Goal: Task Accomplishment & Management: Manage account settings

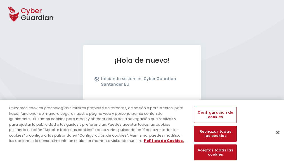
scroll to position [68, 0]
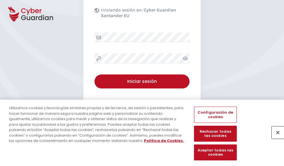
click at [275, 138] on button "Cerrar" at bounding box center [278, 132] width 12 height 12
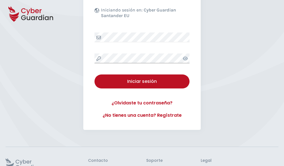
scroll to position [109, 0]
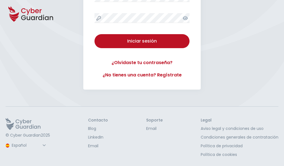
click at [94, 34] on button "Iniciar sesión" at bounding box center [141, 41] width 95 height 14
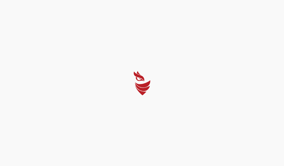
scroll to position [0, 0]
select select "English"
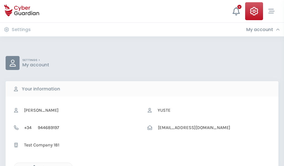
click at [33, 165] on icon "button" at bounding box center [32, 167] width 5 height 5
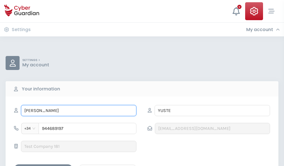
click at [79, 110] on input "CASANDRA" at bounding box center [78, 110] width 115 height 11
type input "C"
type input "Estela"
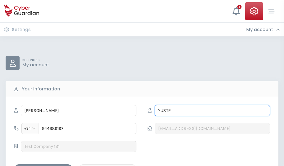
click at [212, 110] on input "YUSTE" at bounding box center [212, 110] width 115 height 11
type input "Y"
type input "Canet"
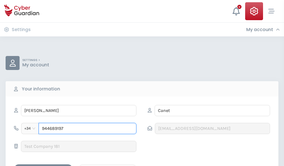
click at [87, 128] on input "944689197" at bounding box center [88, 128] width 98 height 11
type input "9"
type input "948871837"
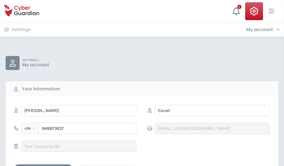
click at [43, 165] on div "Save changes" at bounding box center [43, 168] width 50 height 7
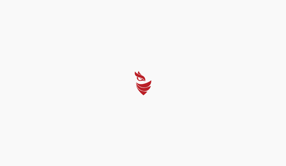
select select "English"
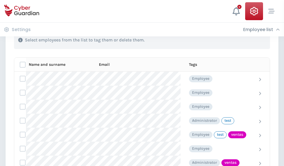
scroll to position [253, 0]
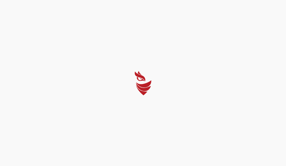
select select "English"
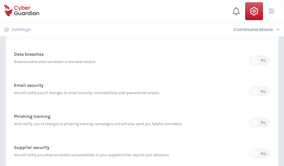
scroll to position [294, 0]
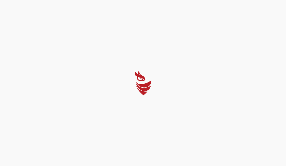
select select "English"
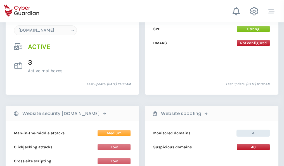
scroll to position [595, 0]
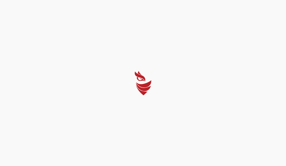
select select "English"
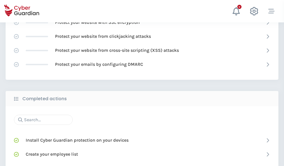
scroll to position [372, 0]
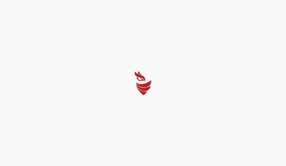
select select "English"
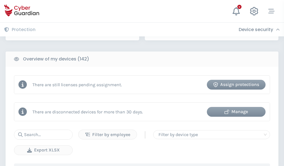
scroll to position [542, 0]
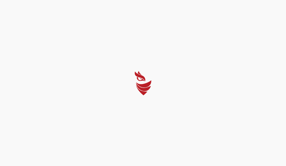
select select "English"
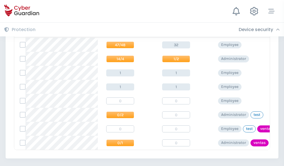
scroll to position [259, 0]
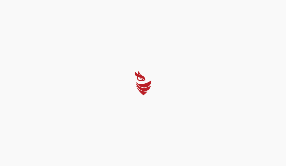
select select "English"
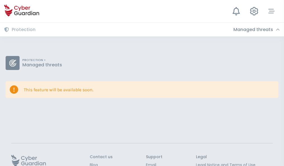
scroll to position [36, 0]
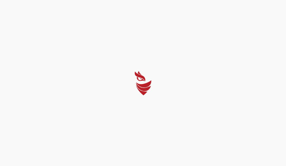
select select "English"
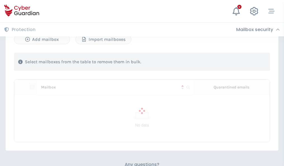
scroll to position [239, 0]
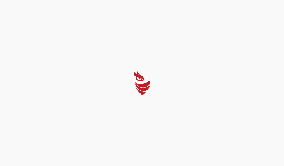
select select "English"
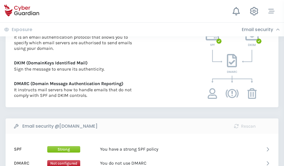
scroll to position [300, 0]
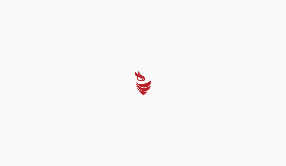
select select "English"
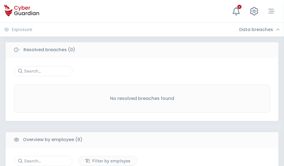
scroll to position [476, 0]
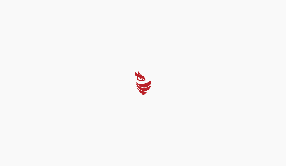
select select "English"
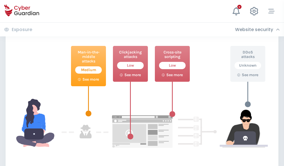
scroll to position [304, 0]
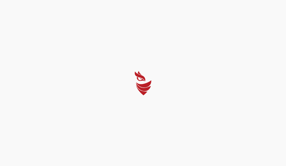
select select "English"
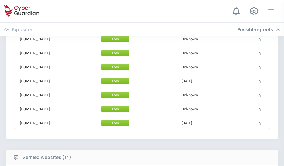
scroll to position [545, 0]
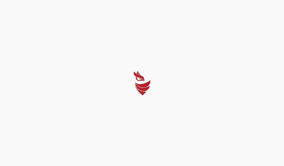
select select "English"
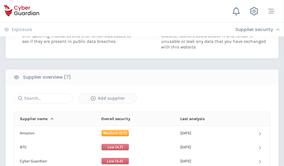
scroll to position [362, 0]
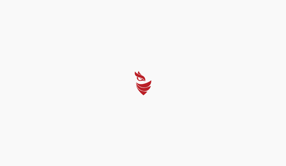
select select "English"
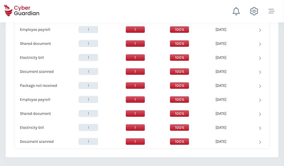
scroll to position [573, 0]
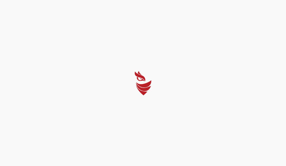
select select "English"
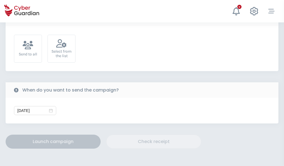
scroll to position [205, 0]
